Goal: Answer question/provide support: Answer question/provide support

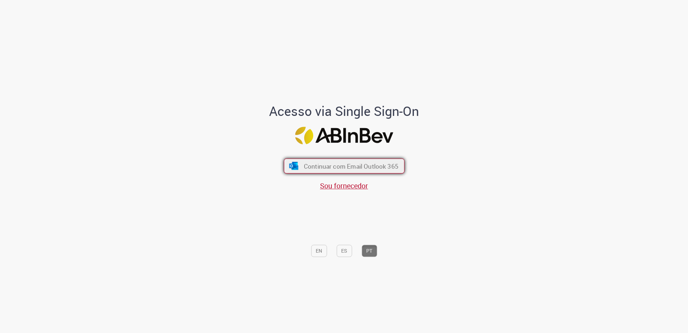
click at [300, 165] on button "Continuar com Email Outlook 365" at bounding box center [344, 165] width 121 height 15
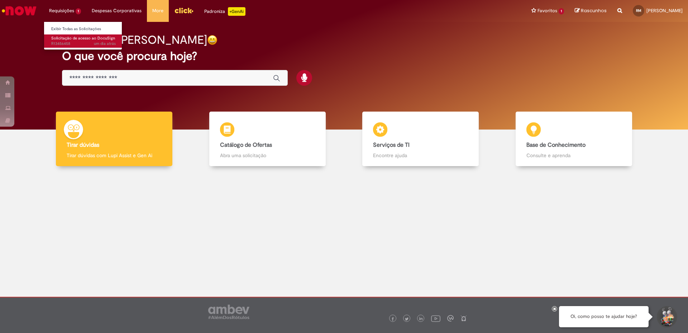
click at [71, 41] on span "um dia atrás um dia atrás R13456458" at bounding box center [83, 44] width 64 height 6
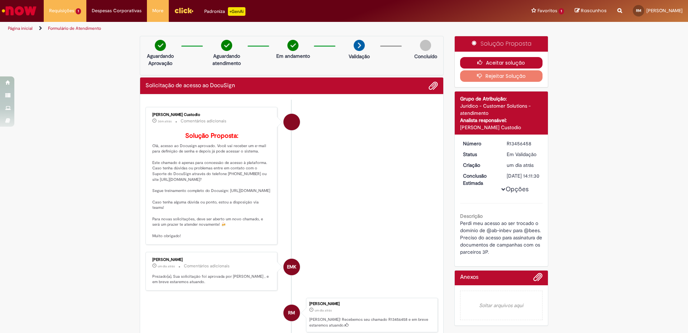
click at [512, 59] on button "Aceitar solução" at bounding box center [501, 62] width 83 height 11
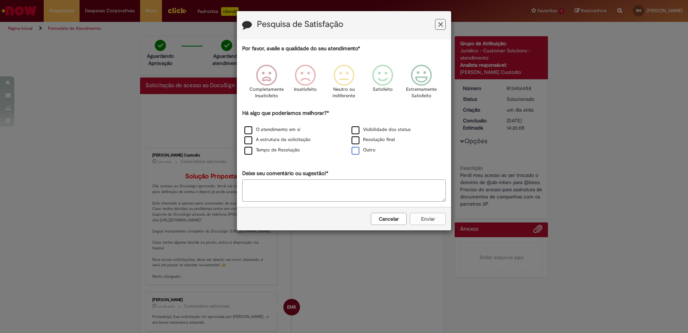
click at [369, 148] on label "Outro" at bounding box center [364, 150] width 24 height 7
click at [370, 144] on div "Resolução final" at bounding box center [398, 139] width 106 height 9
click at [381, 138] on label "Resolução final" at bounding box center [373, 139] width 43 height 7
click at [368, 147] on label "Outro" at bounding box center [364, 150] width 24 height 7
click at [428, 86] on p "Extremamente Satisfeito" at bounding box center [421, 92] width 31 height 13
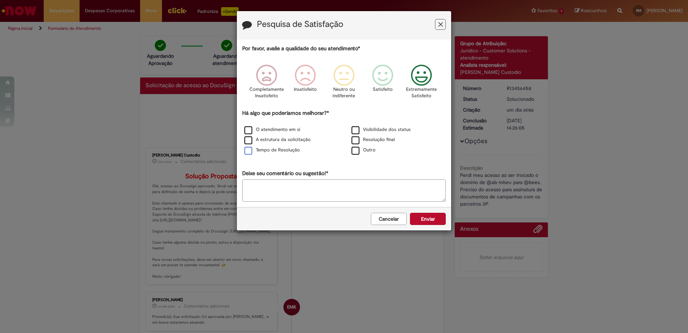
click at [284, 149] on label "Tempo de Resolução" at bounding box center [272, 150] width 56 height 7
click at [435, 214] on button "Enviar" at bounding box center [428, 218] width 36 height 12
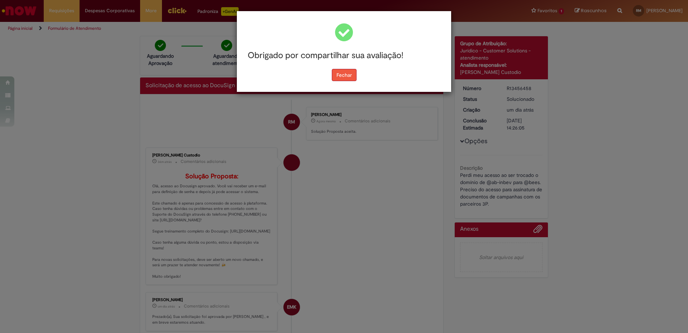
click at [344, 77] on button "Fechar" at bounding box center [344, 75] width 25 height 12
